Goal: Navigation & Orientation: Find specific page/section

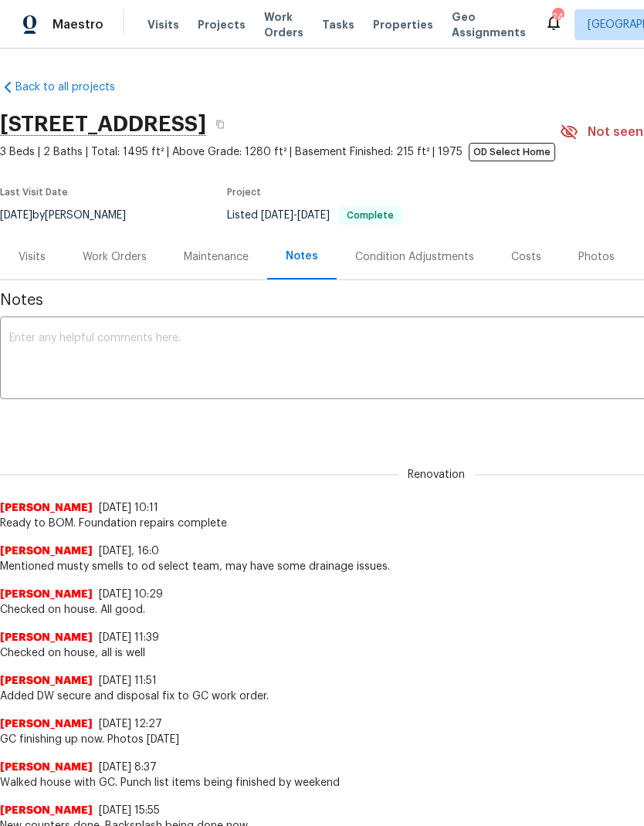
click at [388, 25] on span "Properties" at bounding box center [403, 24] width 60 height 15
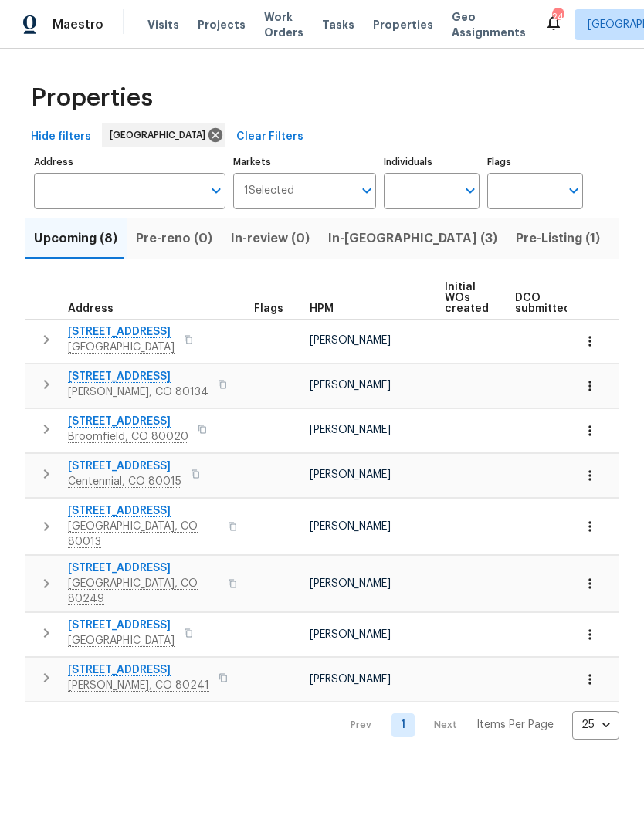
click at [356, 233] on span "In-[GEOGRAPHIC_DATA] (3)" at bounding box center [412, 239] width 169 height 22
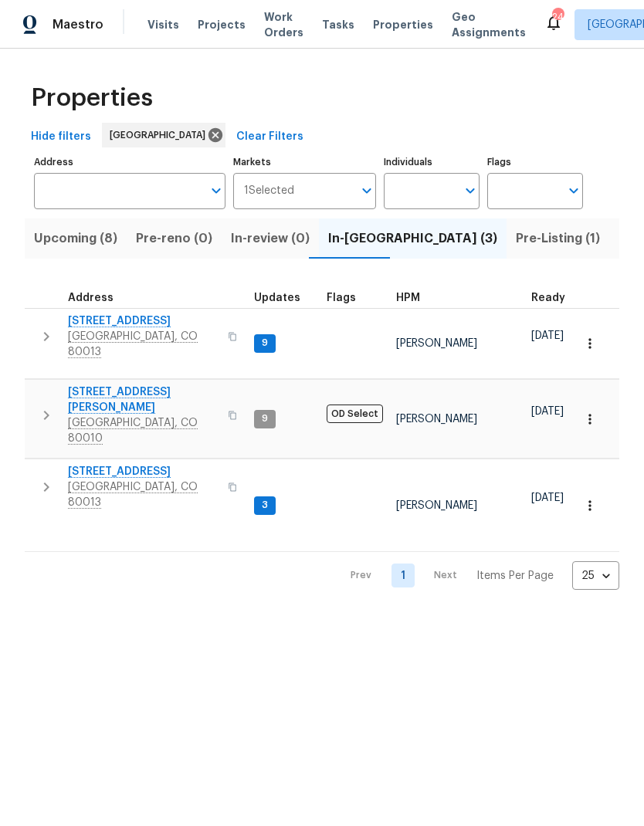
click at [516, 246] on span "Pre-Listing (1)" at bounding box center [558, 239] width 84 height 22
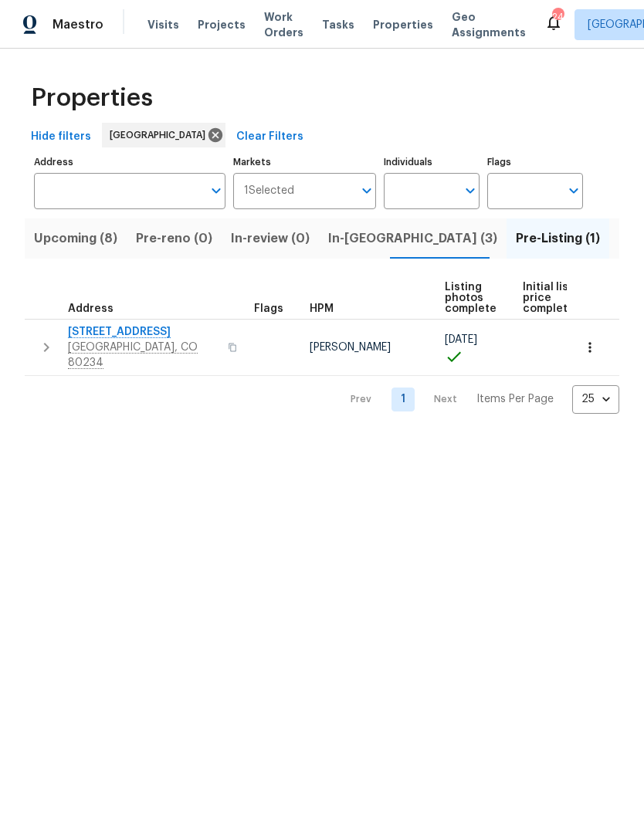
click at [357, 240] on span "In-[GEOGRAPHIC_DATA] (3)" at bounding box center [412, 239] width 169 height 22
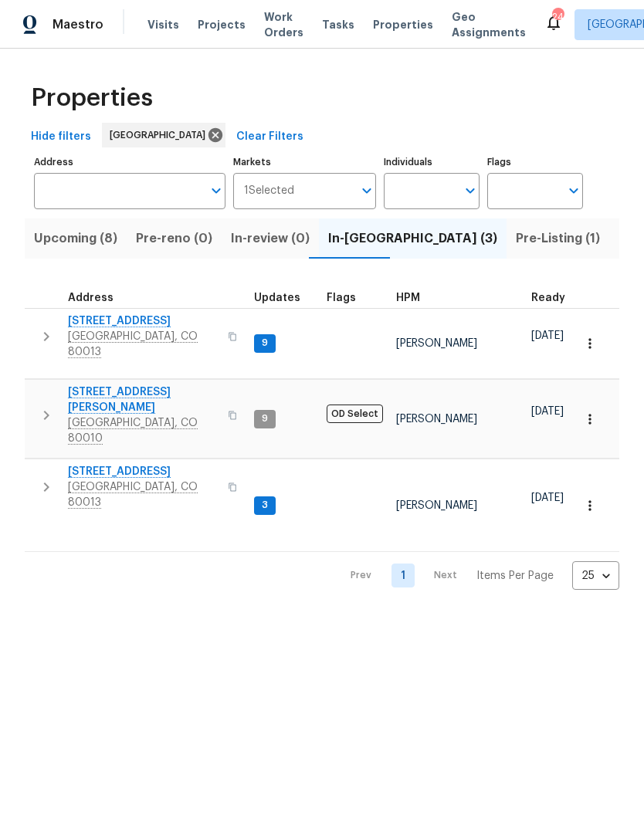
click at [82, 232] on span "Upcoming (8)" at bounding box center [75, 239] width 83 height 22
